Goal: Task Accomplishment & Management: Use online tool/utility

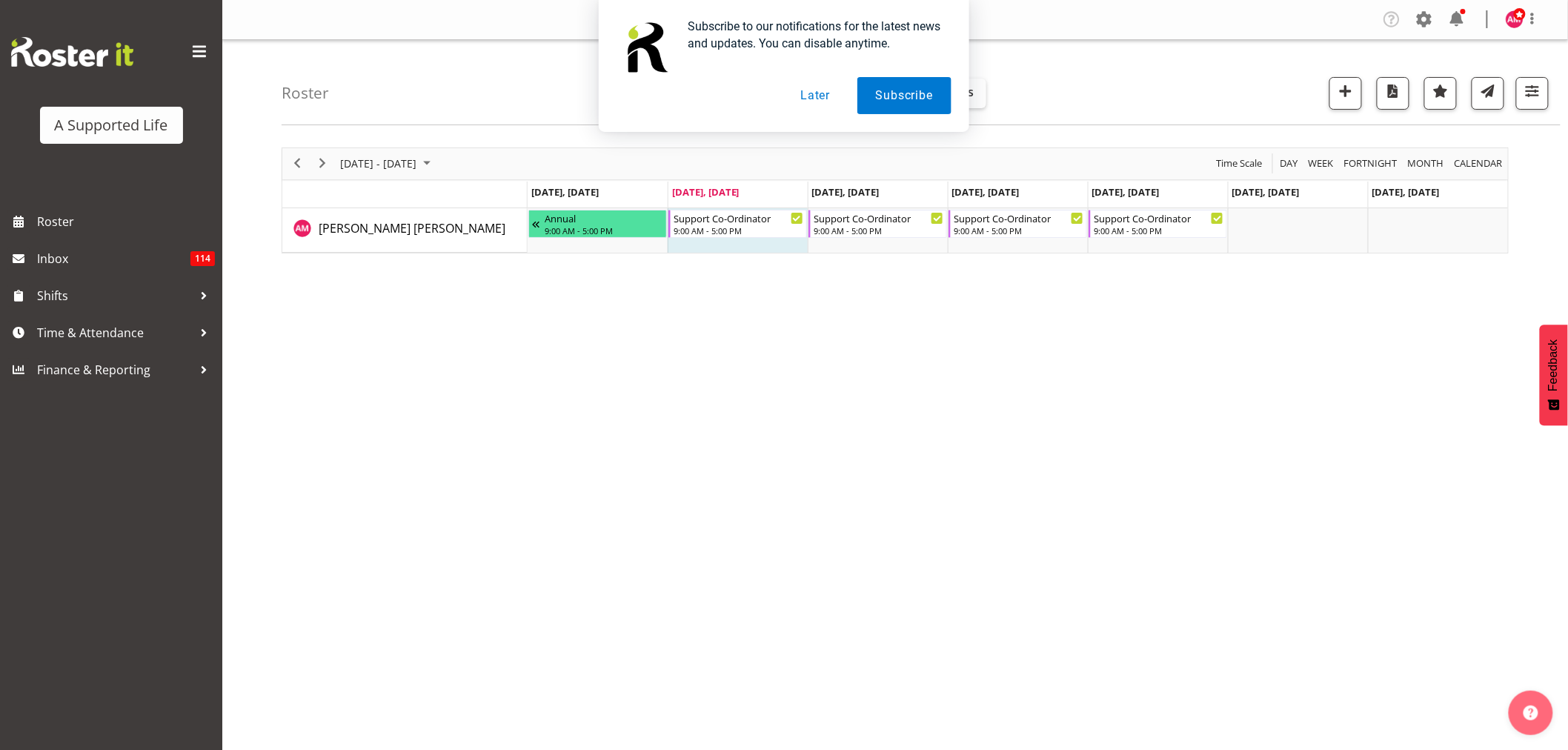
click at [824, 92] on button "Later" at bounding box center [815, 96] width 66 height 37
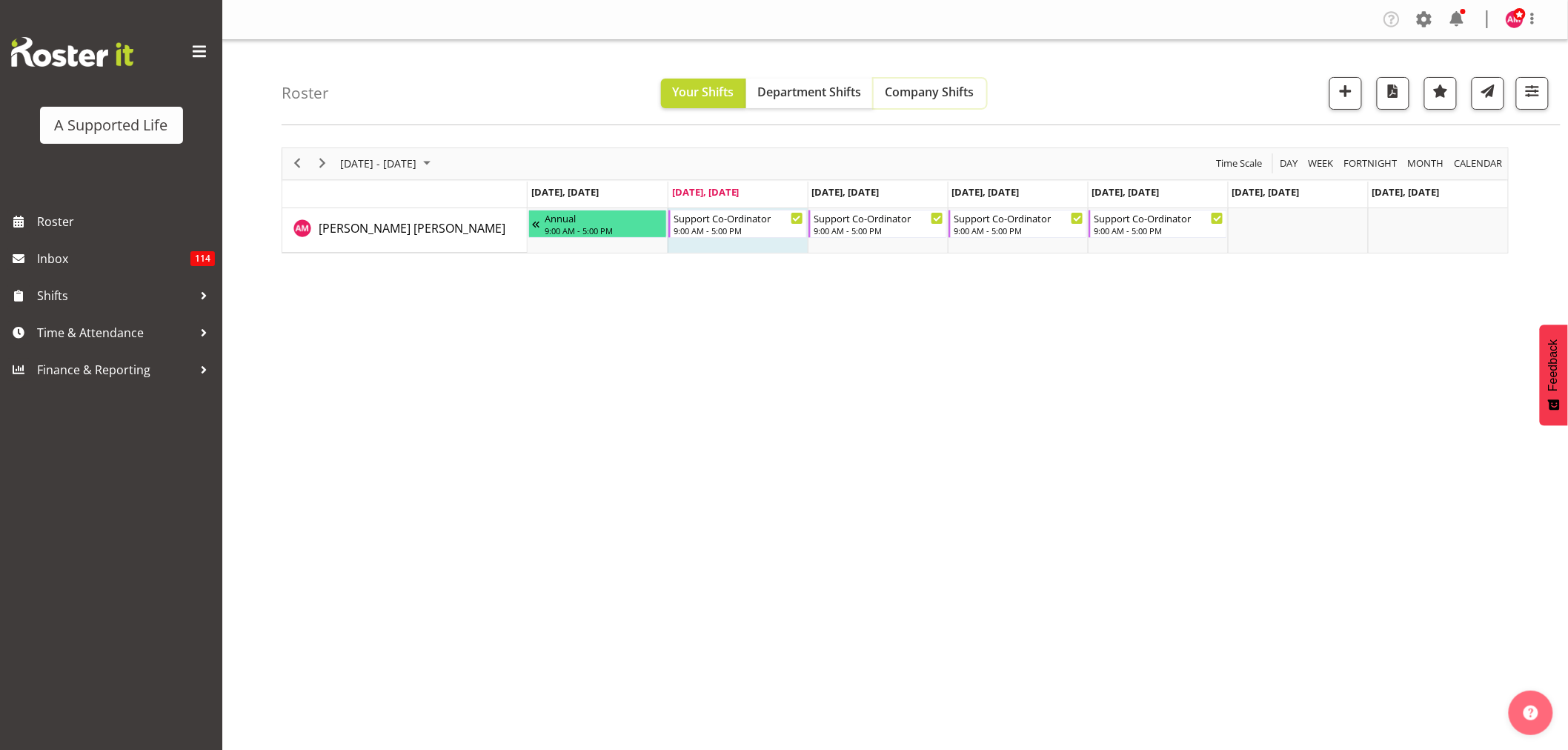
click at [916, 96] on span "Company Shifts" at bounding box center [930, 91] width 89 height 16
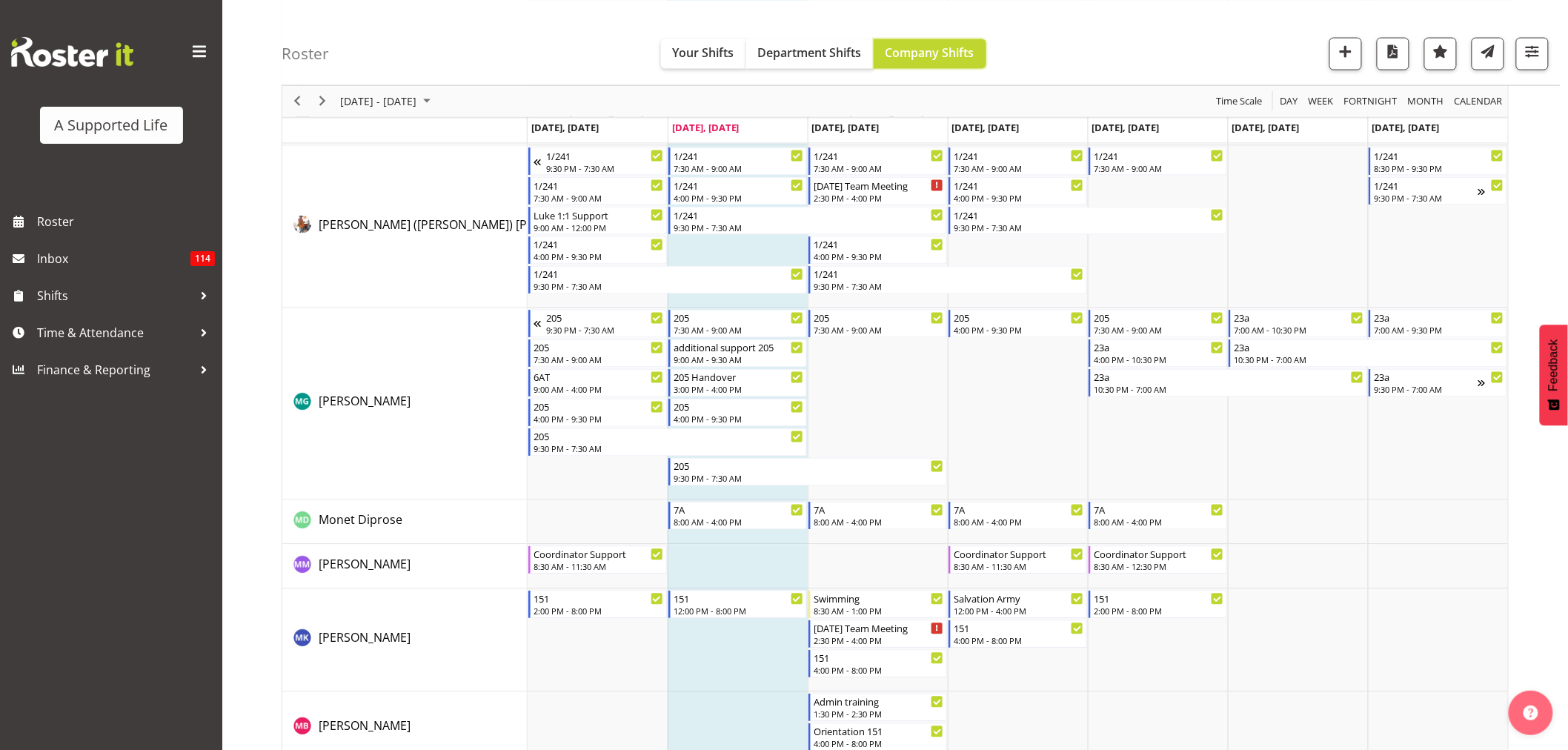
scroll to position [5613, 0]
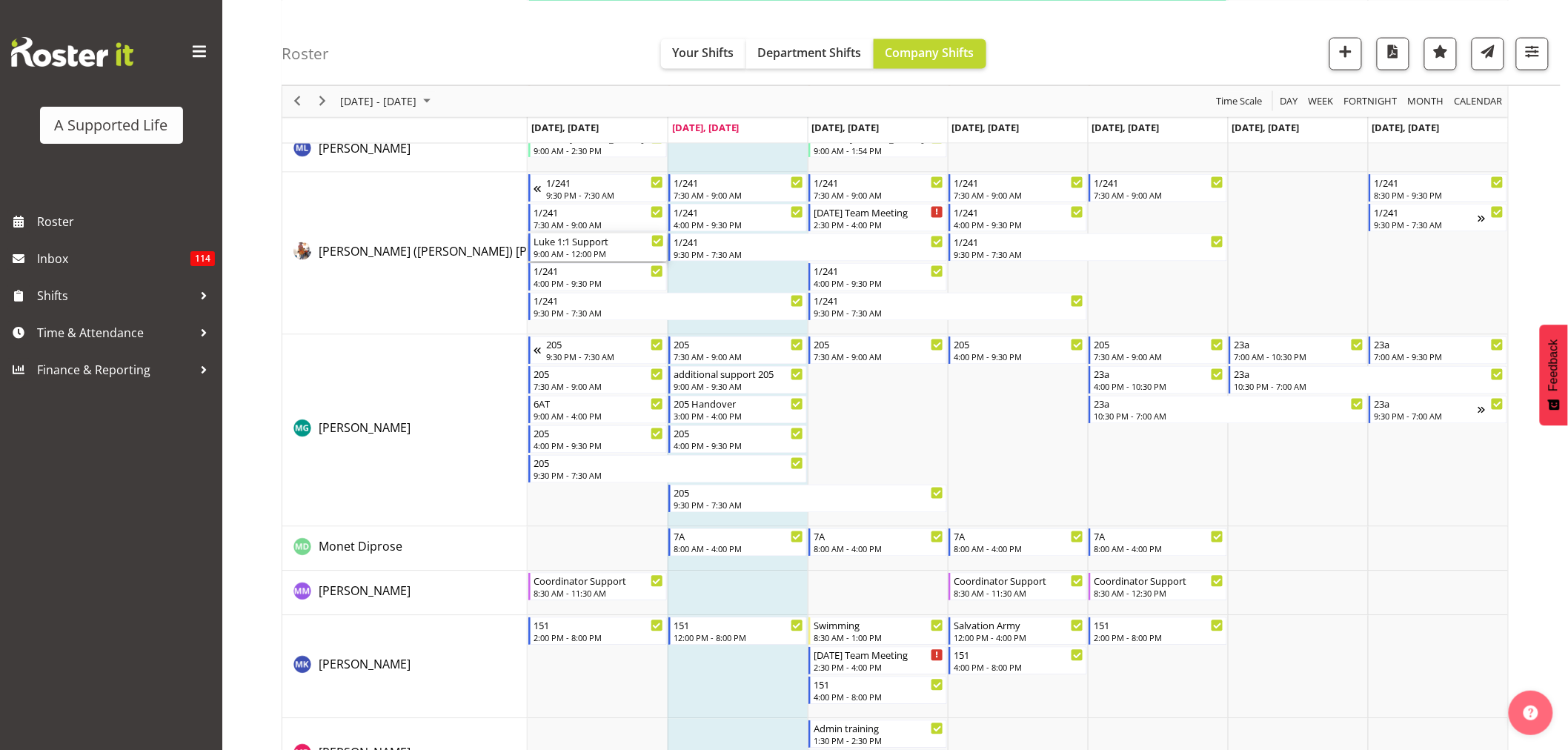
click at [604, 253] on div "9:00 AM - 12:00 PM" at bounding box center [598, 253] width 130 height 12
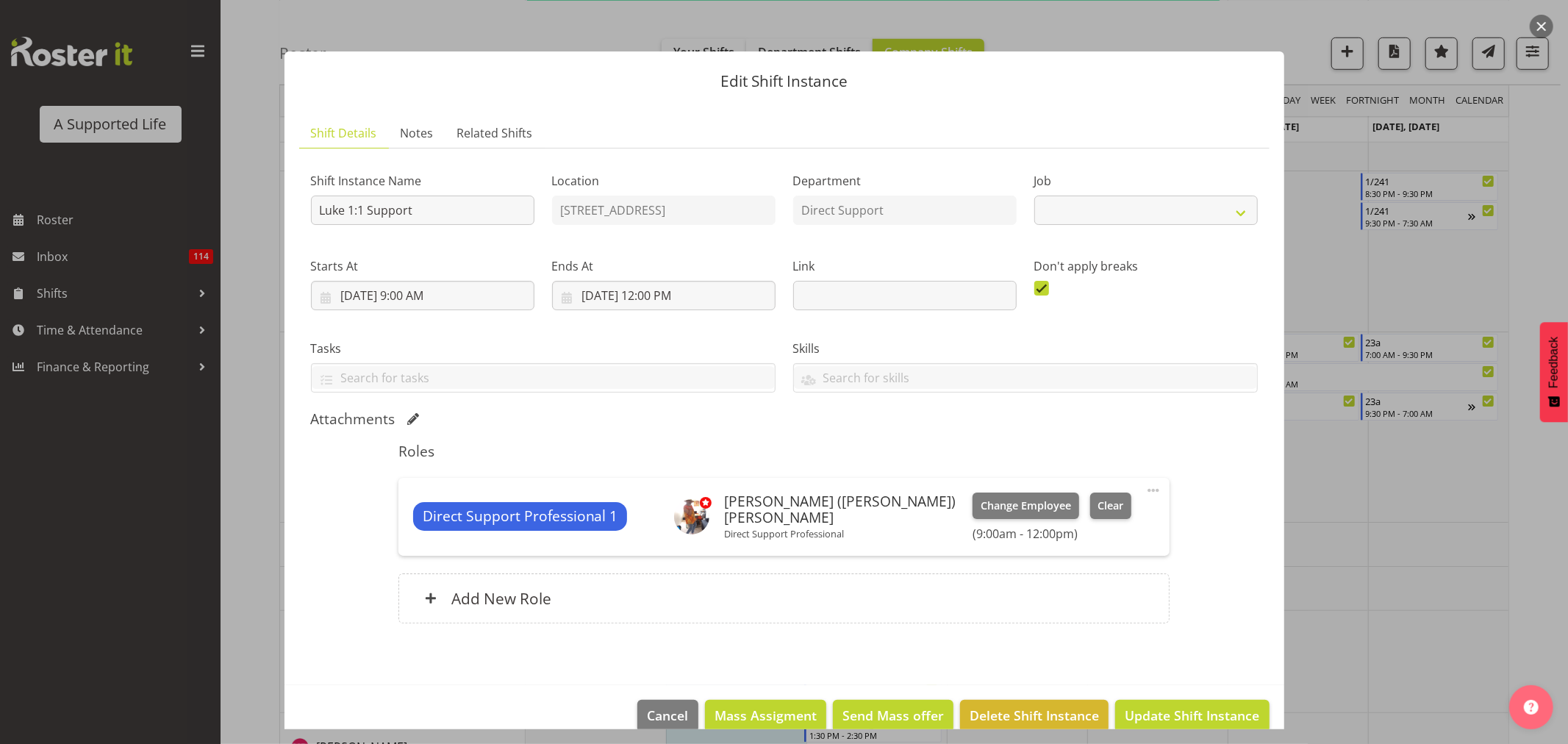
select select "4112"
click at [1538, 15] on button "button" at bounding box center [1542, 27] width 23 height 23
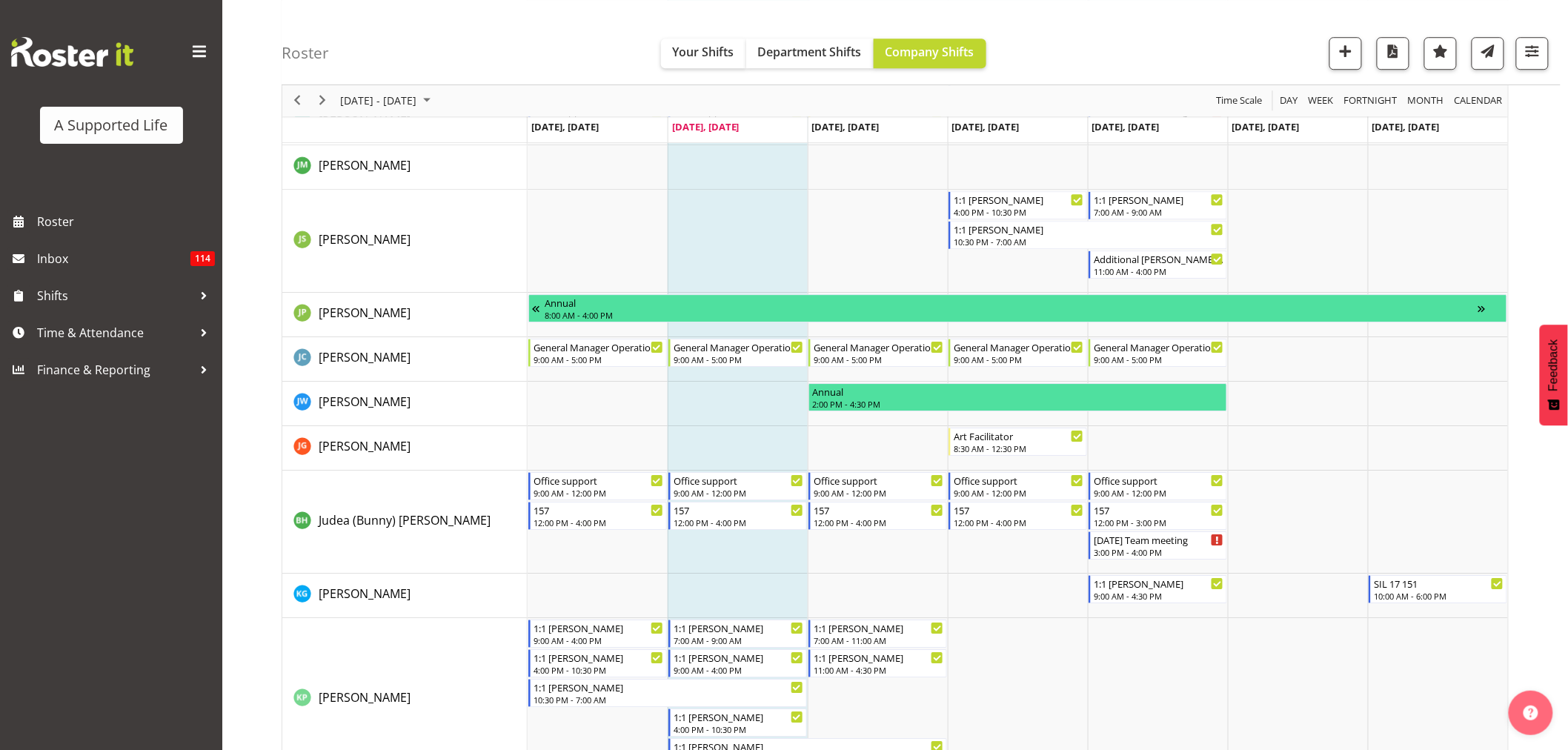
scroll to position [4077, 0]
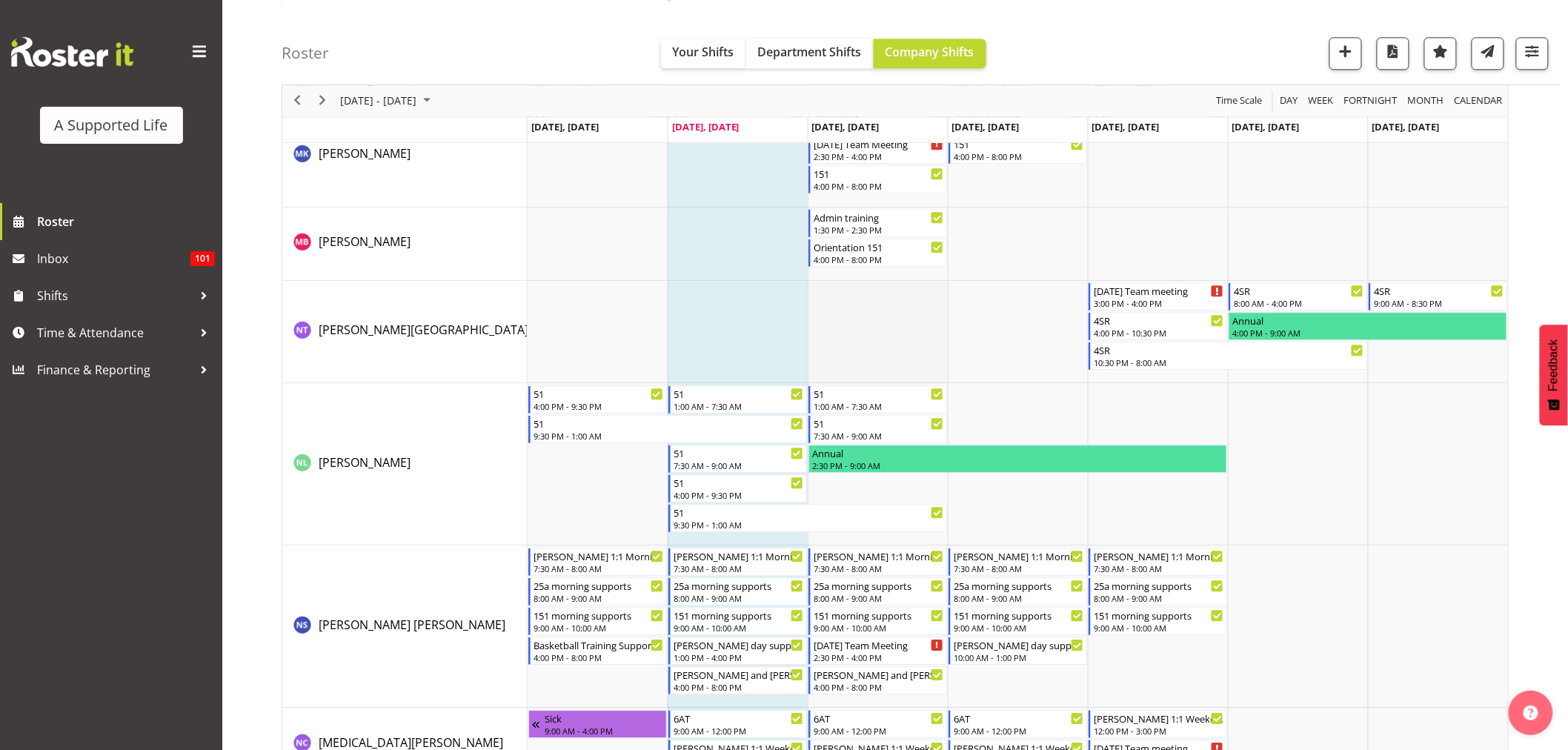
scroll to position [6189, 0]
